Goal: Information Seeking & Learning: Check status

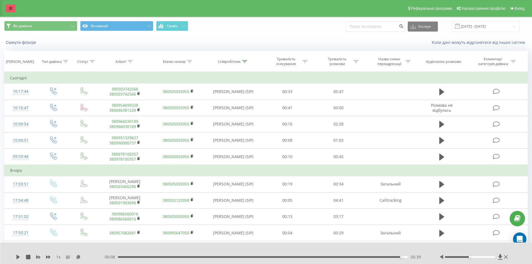
click at [9, 7] on icon at bounding box center [10, 8] width 3 height 4
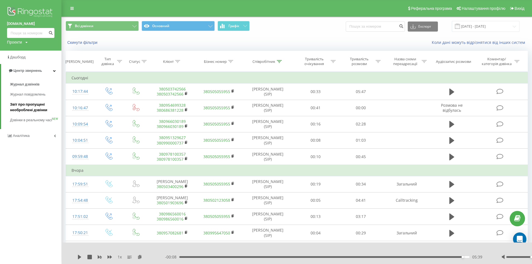
click at [24, 108] on span "Звіт про пропущені необроблені дзвінки" at bounding box center [34, 107] width 49 height 11
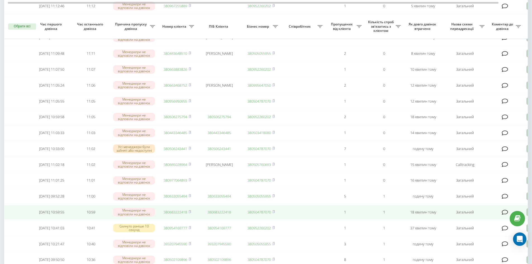
scroll to position [140, 0]
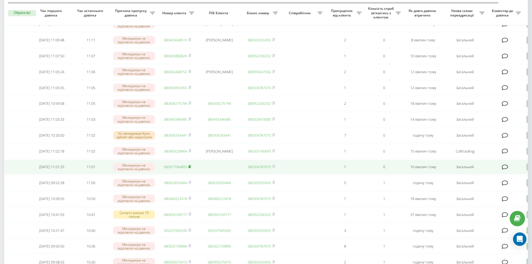
click at [190, 168] on rect at bounding box center [189, 166] width 2 height 3
click at [191, 167] on icon at bounding box center [190, 166] width 2 height 3
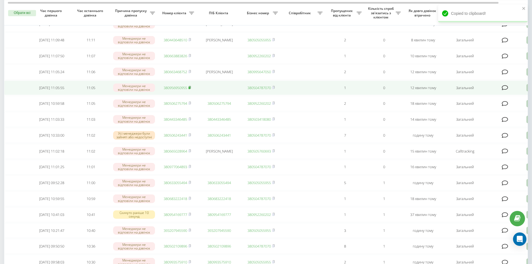
click at [189, 89] on rect at bounding box center [189, 87] width 2 height 3
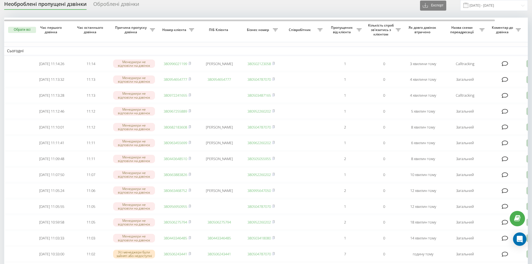
scroll to position [0, 0]
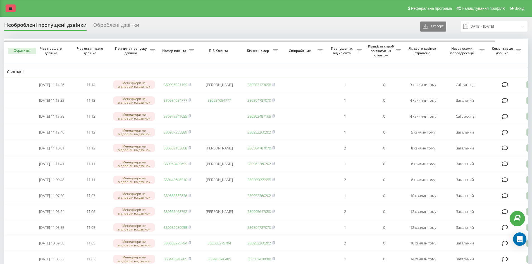
click at [12, 10] on link at bounding box center [11, 8] width 10 height 8
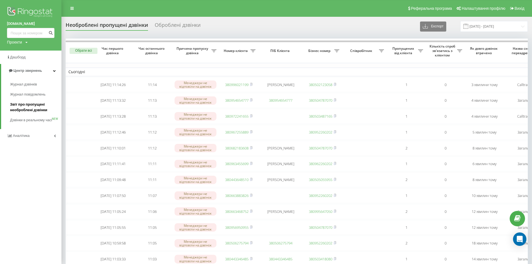
click at [34, 108] on span "Звіт про пропущені необроблені дзвінки" at bounding box center [34, 107] width 49 height 11
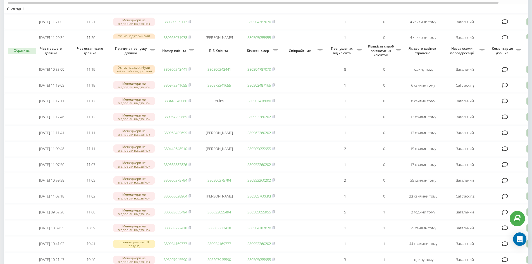
scroll to position [112, 0]
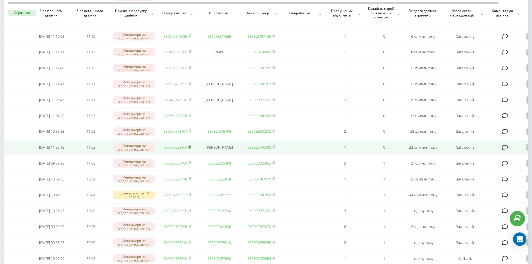
click at [190, 148] on rect at bounding box center [189, 147] width 2 height 3
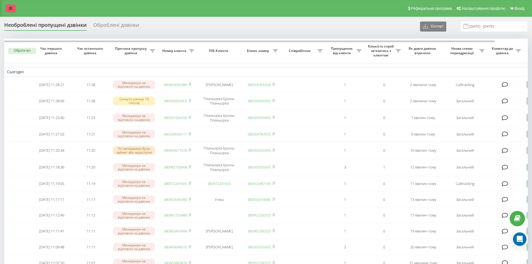
click at [11, 8] on icon at bounding box center [10, 8] width 3 height 4
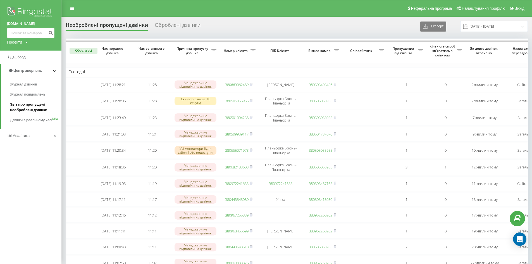
click at [30, 106] on span "Звіт про пропущені необроблені дзвінки" at bounding box center [34, 107] width 49 height 11
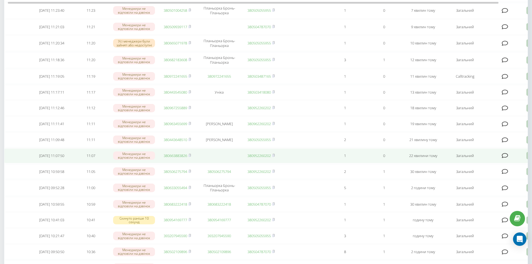
scroll to position [112, 0]
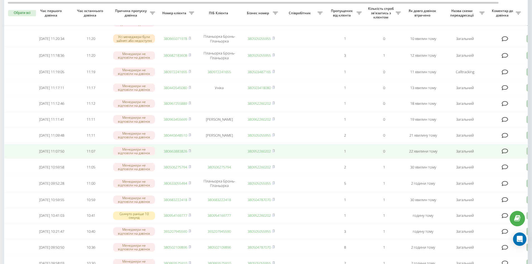
click at [191, 152] on icon at bounding box center [189, 150] width 3 height 3
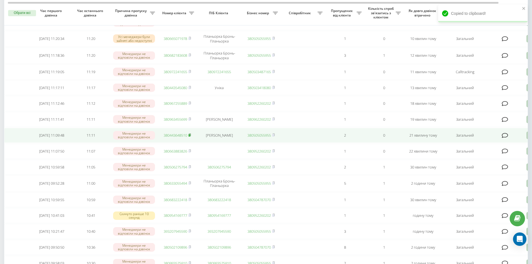
click at [190, 136] on icon at bounding box center [189, 134] width 3 height 3
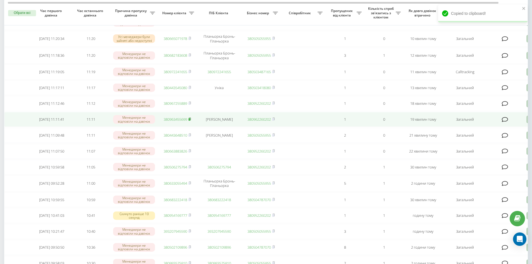
click at [190, 121] on rect at bounding box center [189, 119] width 2 height 3
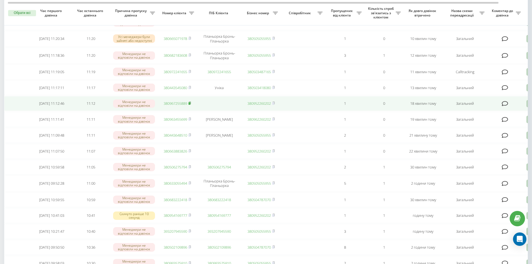
click at [190, 105] on rect at bounding box center [189, 103] width 2 height 3
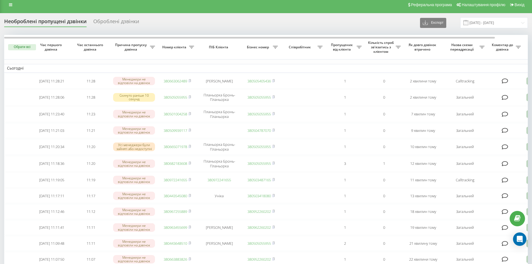
scroll to position [0, 0]
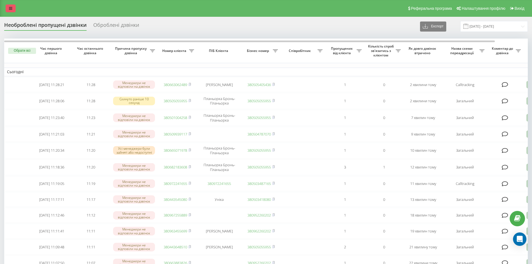
click at [12, 6] on icon at bounding box center [10, 8] width 3 height 4
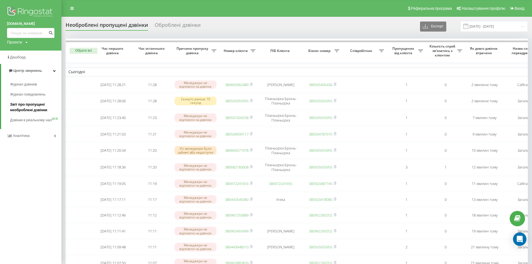
click at [24, 108] on span "Звіт про пропущені необроблені дзвінки" at bounding box center [34, 107] width 49 height 11
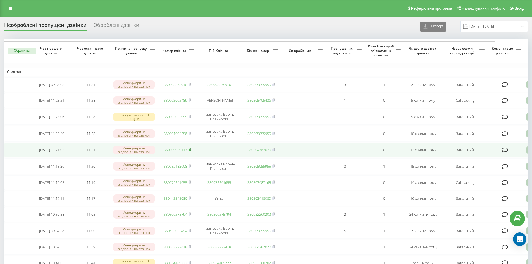
click at [190, 151] on rect at bounding box center [189, 149] width 2 height 3
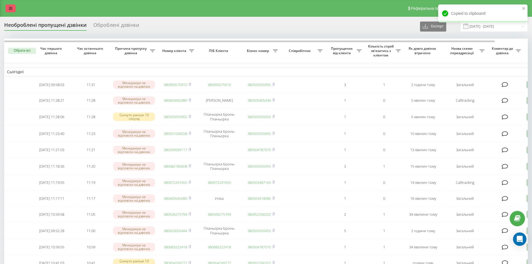
click at [12, 10] on icon at bounding box center [10, 8] width 3 height 4
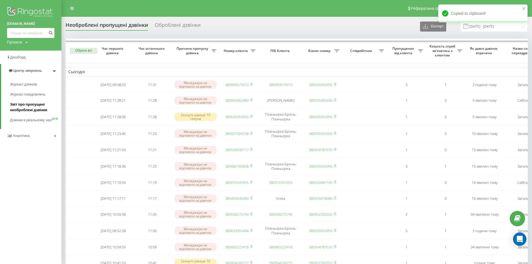
click at [35, 109] on span "Звіт про пропущені необроблені дзвінки" at bounding box center [34, 107] width 49 height 11
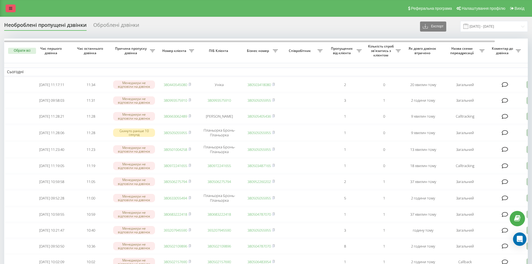
click at [11, 6] on link at bounding box center [11, 8] width 10 height 8
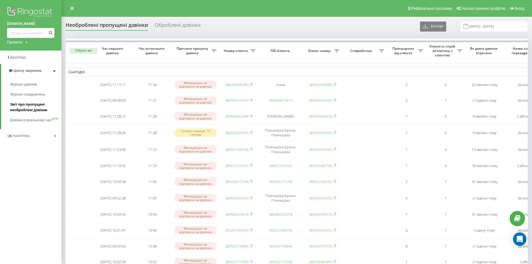
click at [27, 109] on span "Звіт про пропущені необроблені дзвінки" at bounding box center [34, 107] width 49 height 11
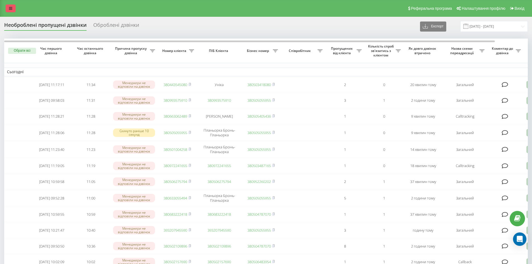
click at [11, 6] on link at bounding box center [11, 8] width 10 height 8
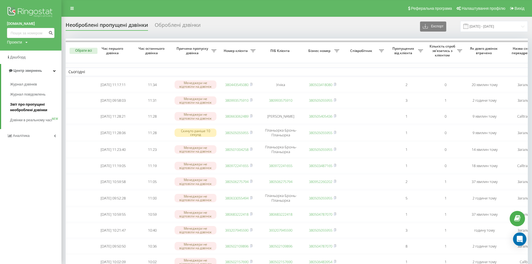
click at [29, 107] on span "Звіт про пропущені необроблені дзвінки" at bounding box center [34, 107] width 49 height 11
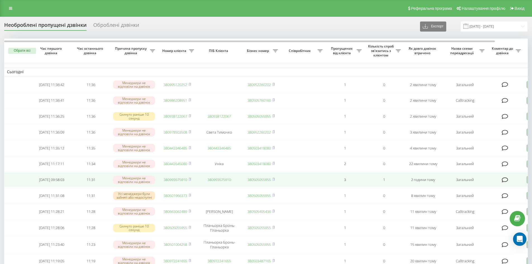
scroll to position [84, 0]
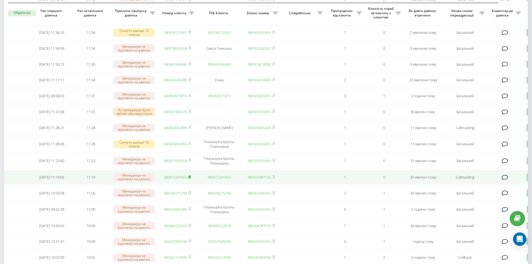
click at [190, 178] on rect at bounding box center [189, 177] width 2 height 3
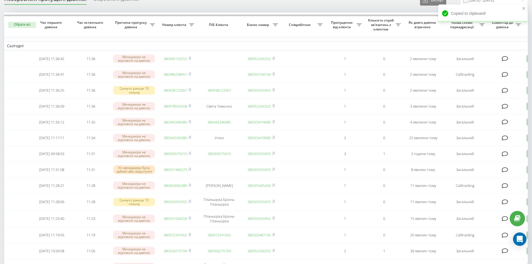
scroll to position [0, 0]
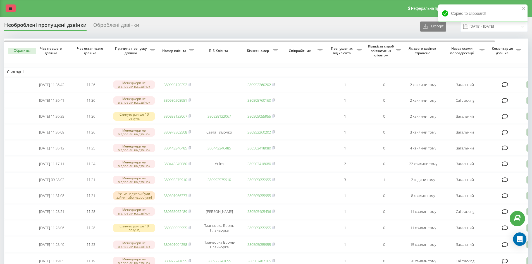
click at [6, 8] on link at bounding box center [11, 8] width 10 height 8
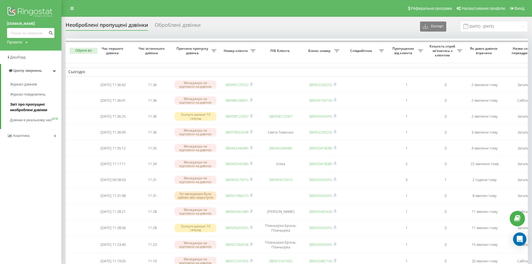
click at [20, 105] on span "Звіт про пропущені необроблені дзвінки" at bounding box center [34, 107] width 49 height 11
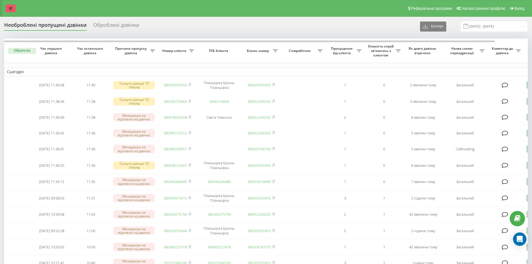
click at [14, 8] on link at bounding box center [11, 8] width 10 height 8
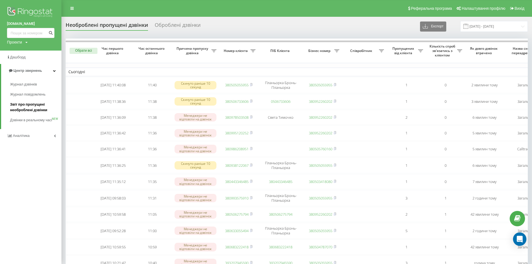
click at [27, 108] on span "Звіт про пропущені необроблені дзвінки" at bounding box center [34, 107] width 49 height 11
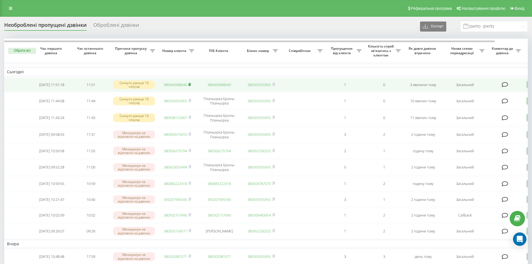
click at [190, 84] on rect at bounding box center [189, 84] width 2 height 3
